Goal: Register for event/course

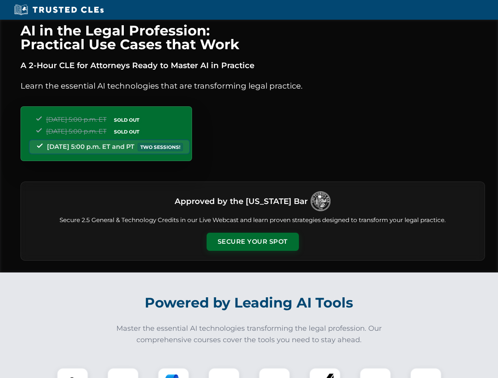
click at [252, 242] on button "Secure Your Spot" at bounding box center [253, 242] width 92 height 18
click at [73, 373] on img at bounding box center [72, 383] width 23 height 23
click at [123, 373] on div at bounding box center [123, 384] width 32 height 32
